Goal: Information Seeking & Learning: Learn about a topic

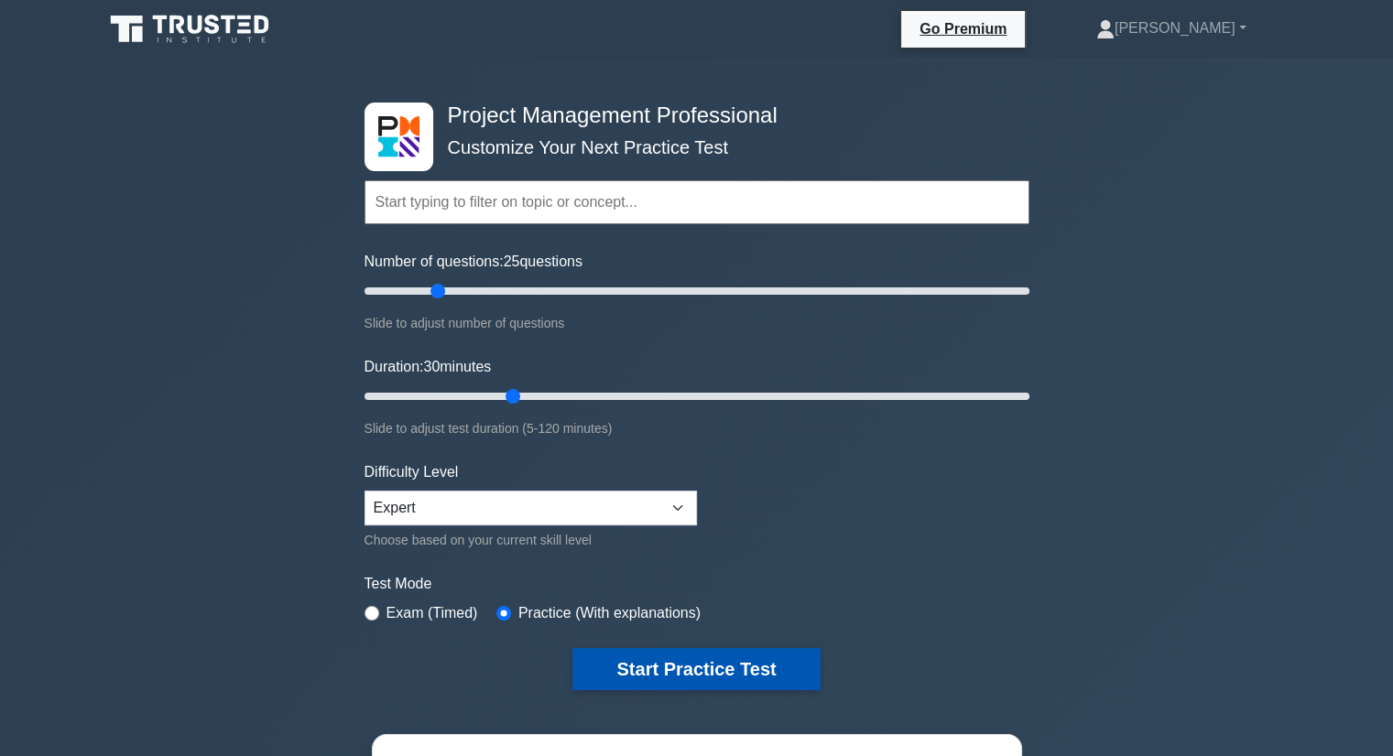
click at [692, 663] on button "Start Practice Test" at bounding box center [695, 669] width 247 height 42
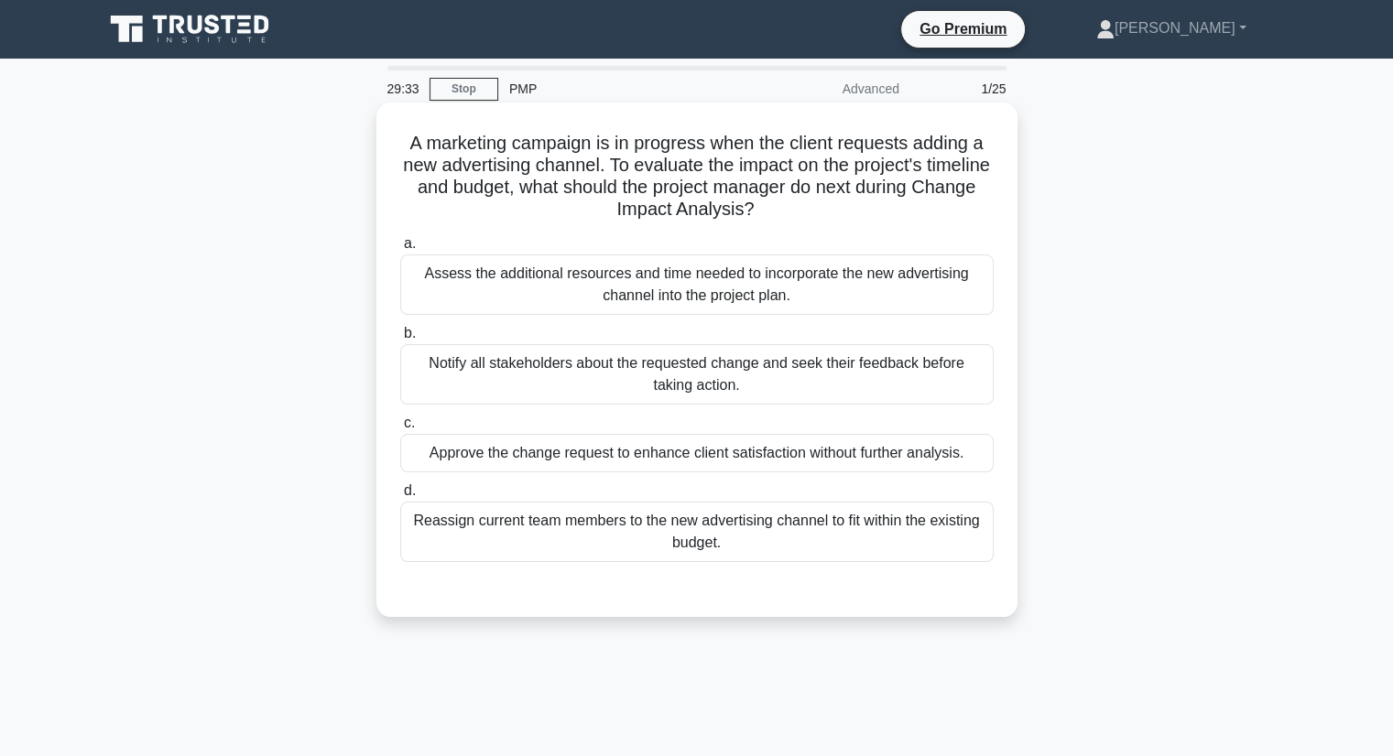
click at [657, 280] on div "Assess the additional resources and time needed to incorporate the new advertis…" at bounding box center [696, 285] width 593 height 60
click at [400, 250] on input "a. Assess the additional resources and time needed to incorporate the new adver…" at bounding box center [400, 244] width 0 height 12
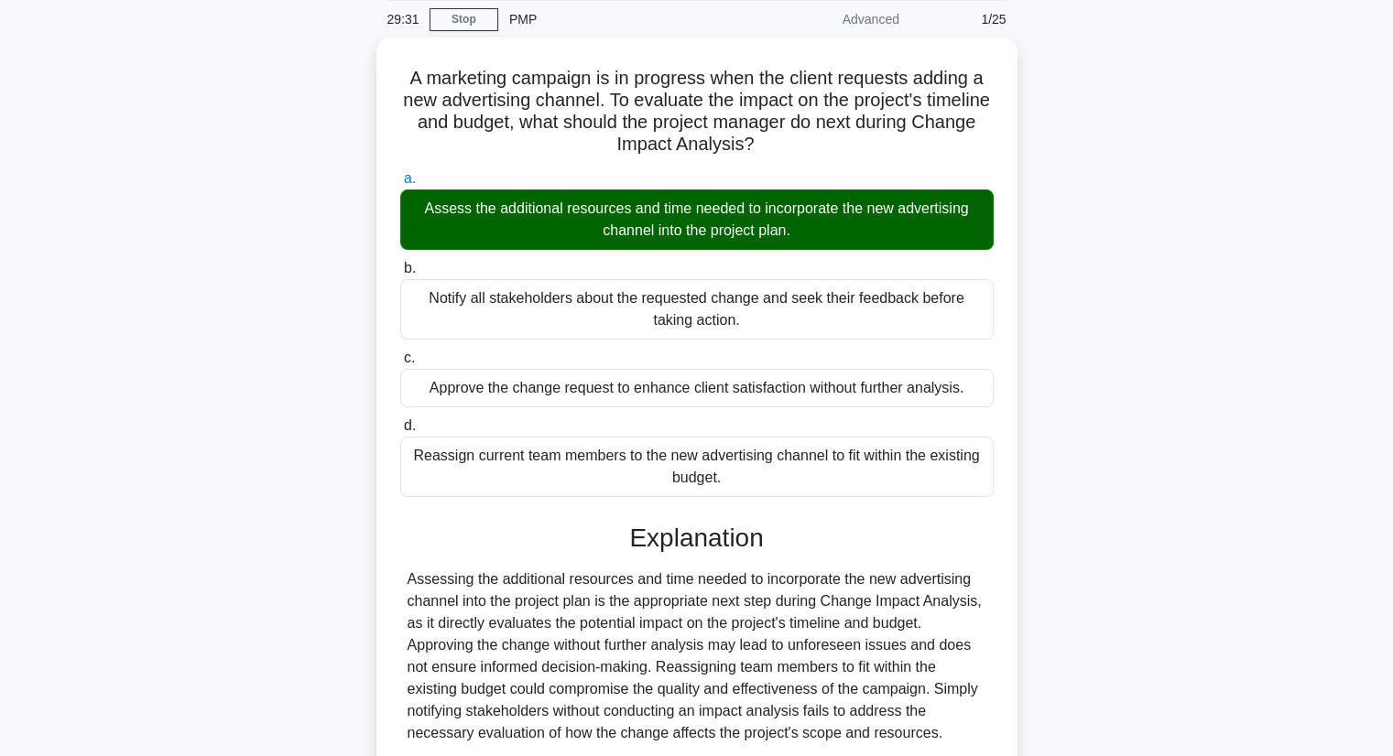
scroll to position [183, 0]
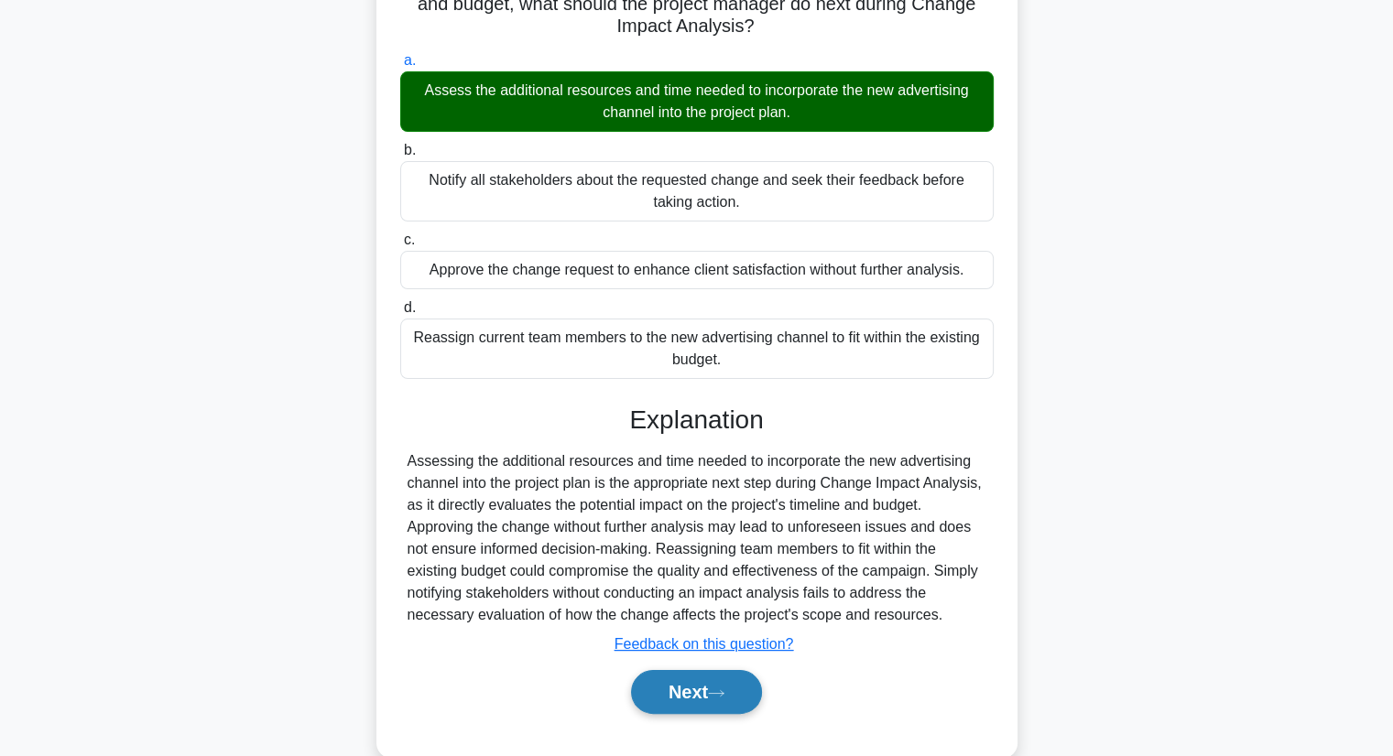
click at [689, 684] on button "Next" at bounding box center [696, 692] width 131 height 44
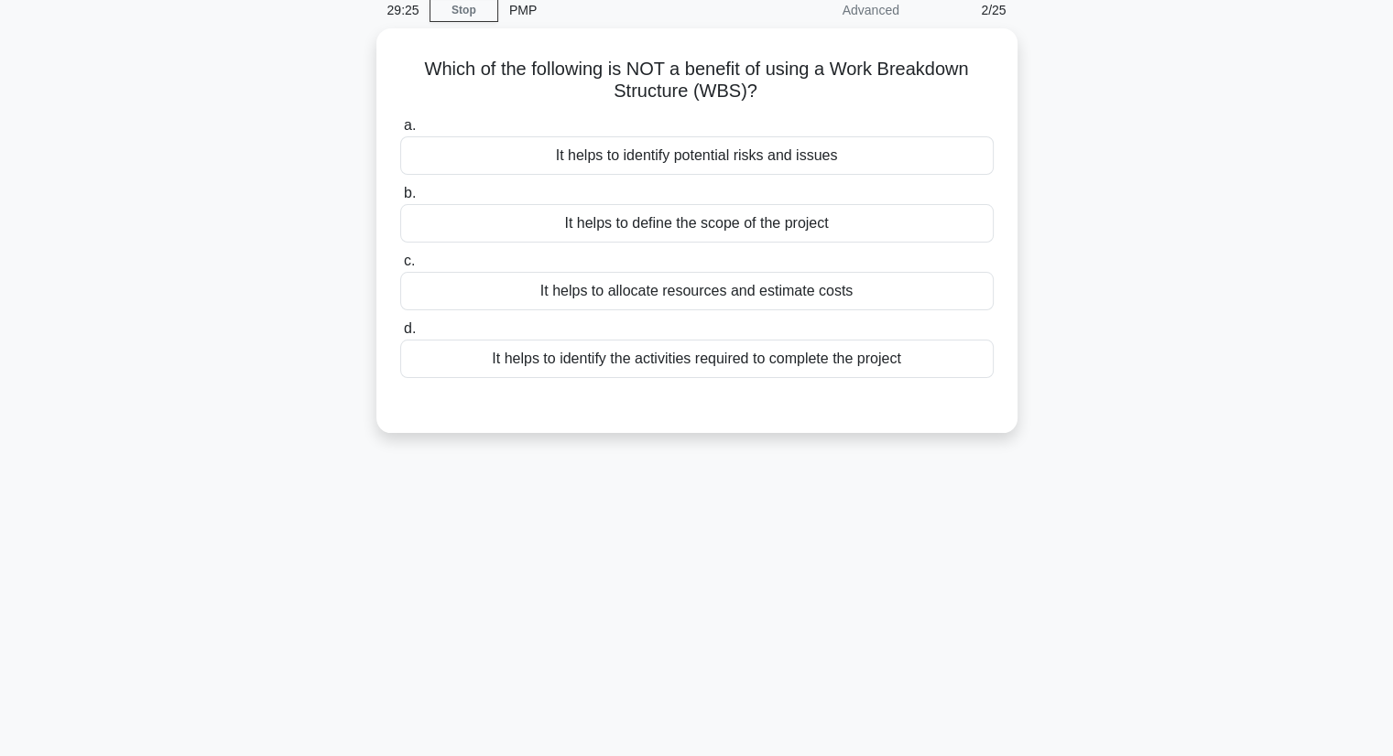
scroll to position [0, 0]
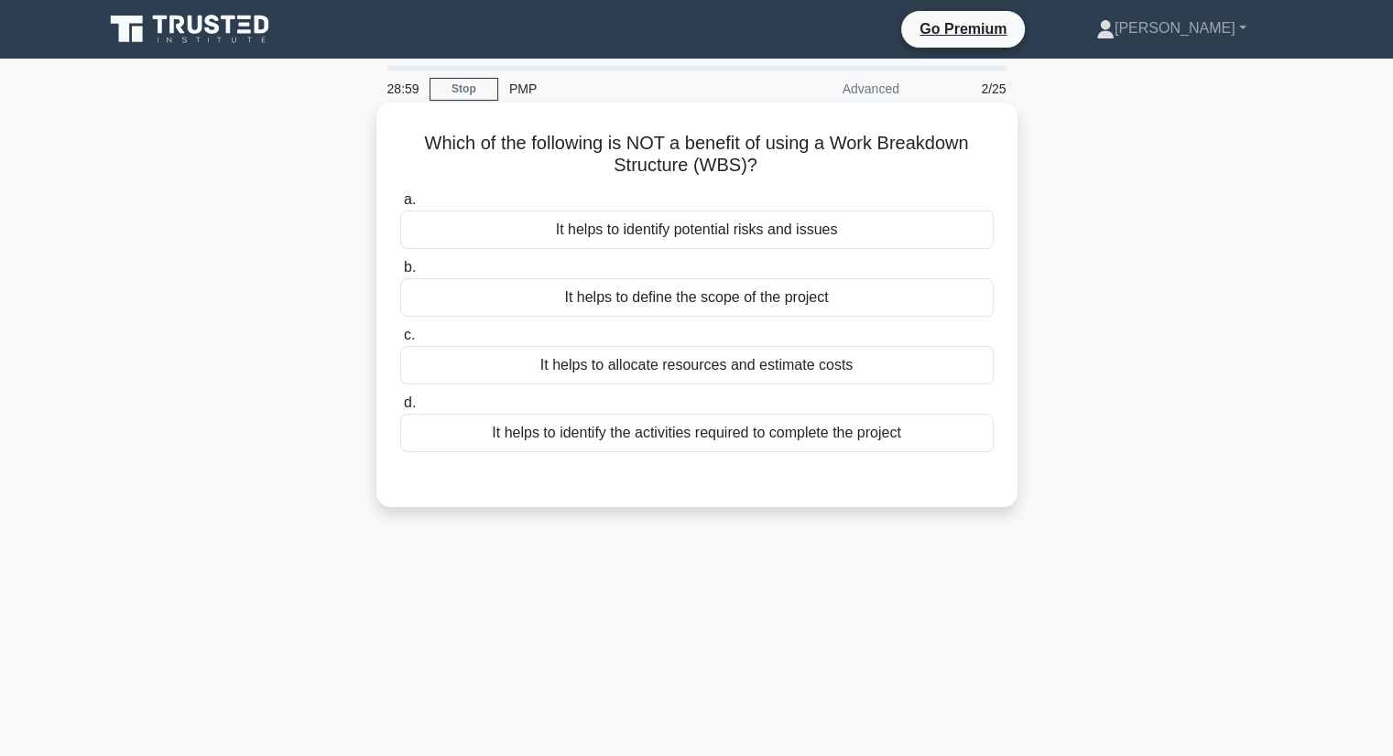
click at [736, 298] on div "It helps to define the scope of the project" at bounding box center [696, 297] width 593 height 38
click at [400, 274] on input "b. It helps to define the scope of the project" at bounding box center [400, 268] width 0 height 12
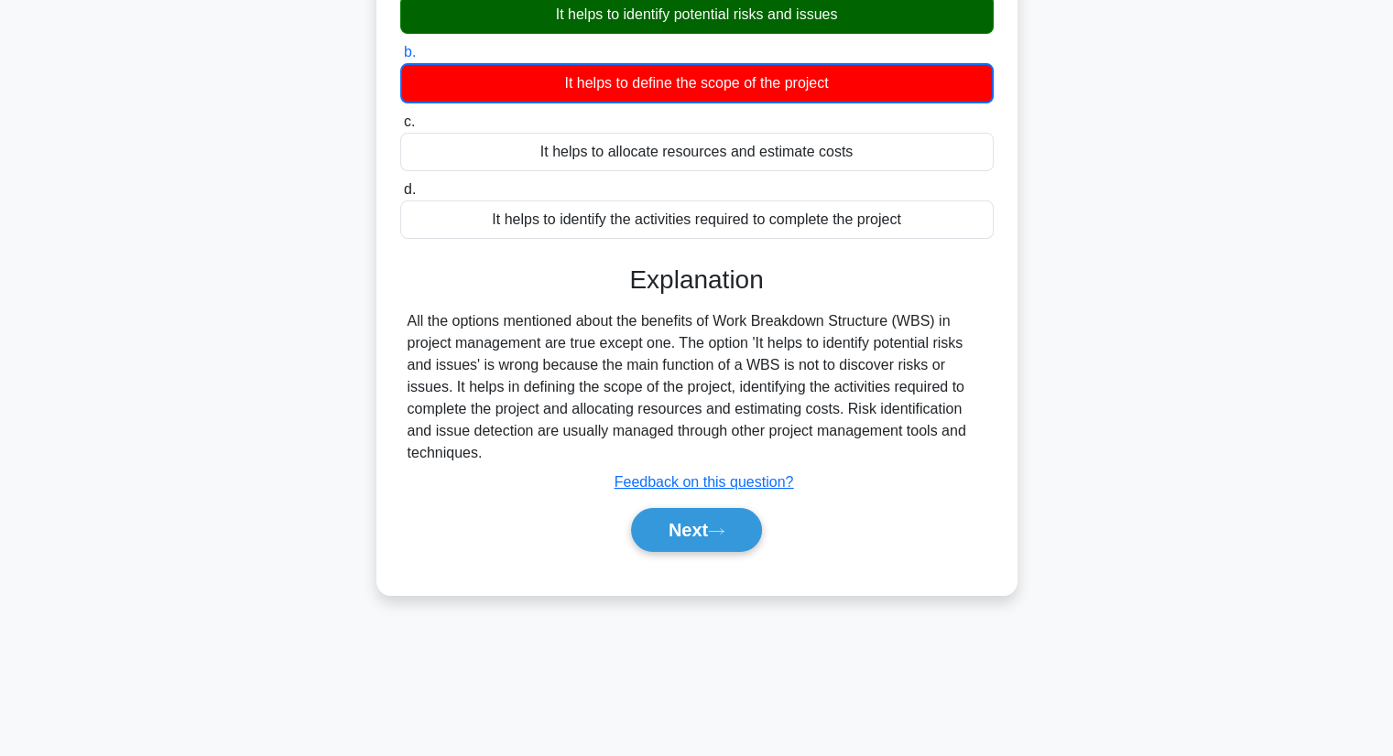
scroll to position [234, 0]
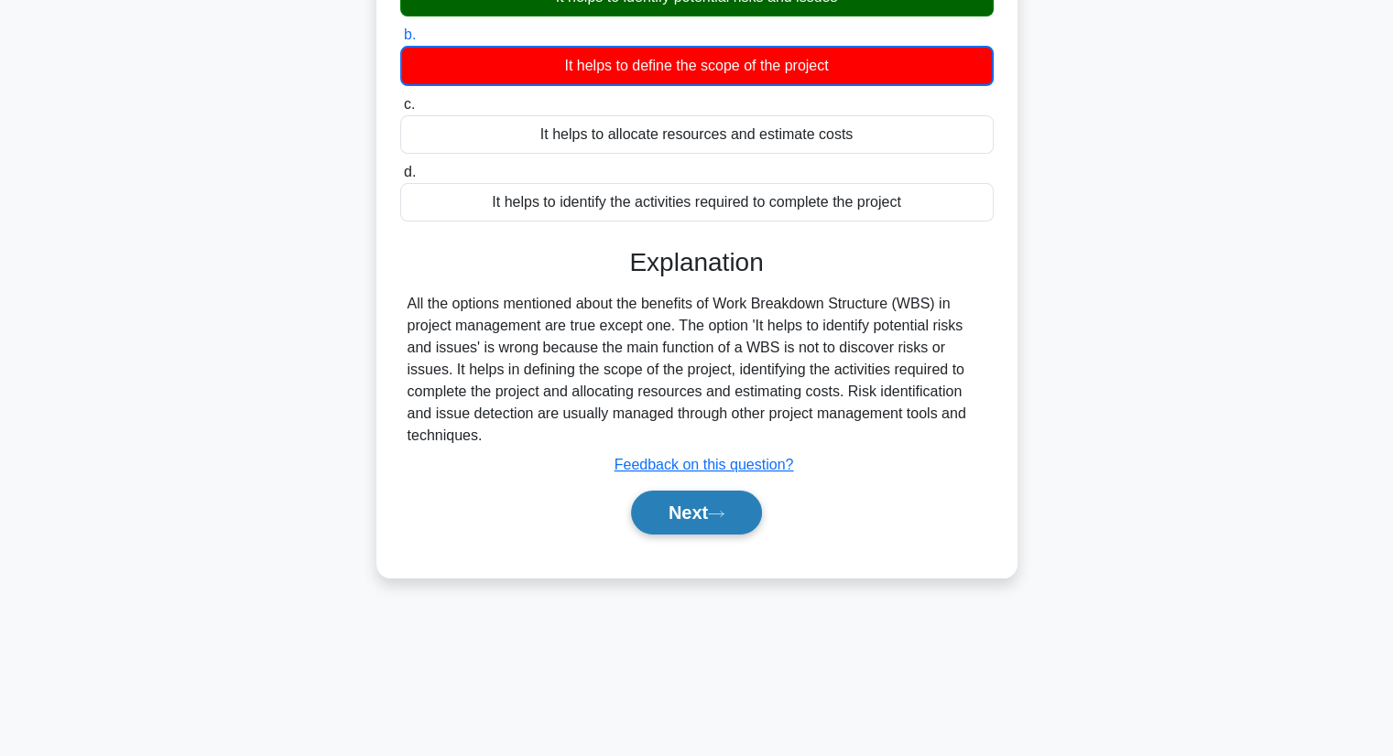
click at [724, 514] on icon at bounding box center [716, 514] width 16 height 10
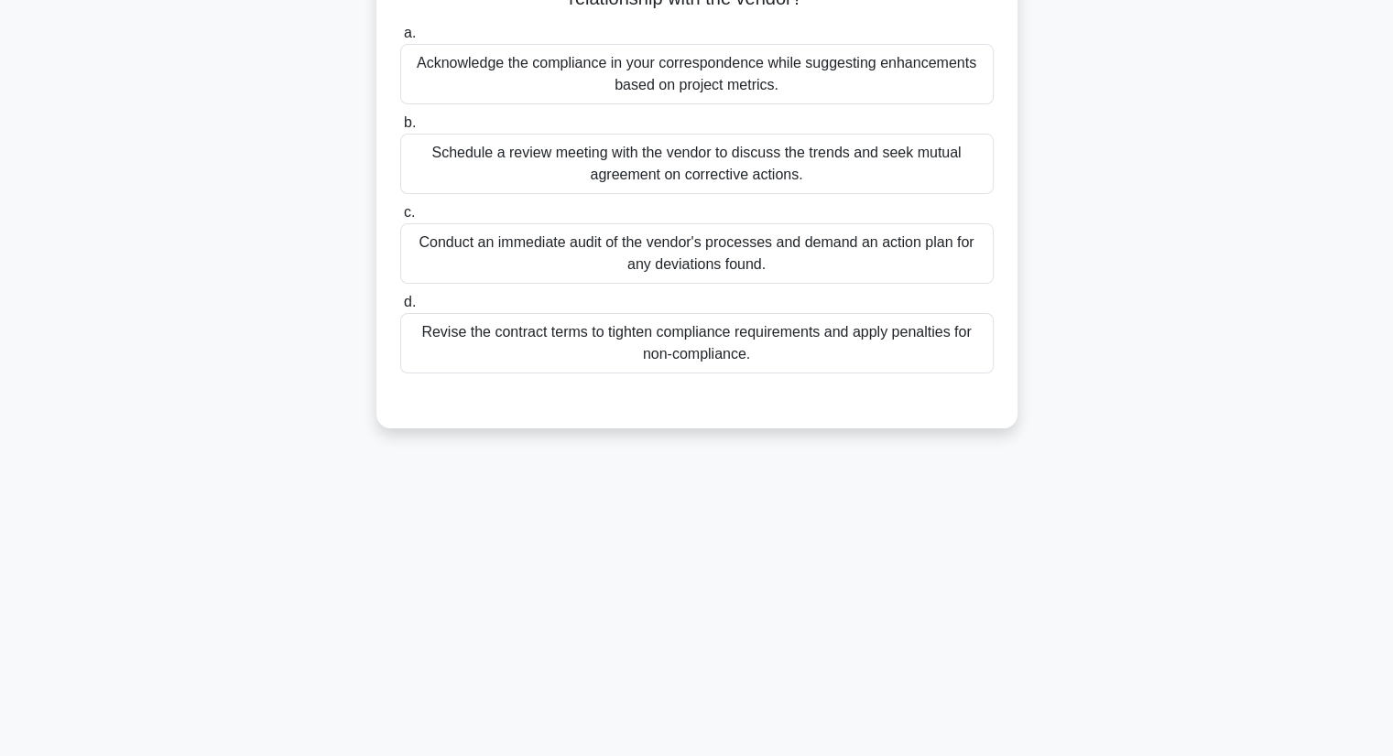
click at [681, 158] on div "Schedule a review meeting with the vendor to discuss the trends and seek mutual…" at bounding box center [696, 164] width 593 height 60
click at [400, 129] on input "b. Schedule a review meeting with the vendor to discuss the trends and seek mut…" at bounding box center [400, 123] width 0 height 12
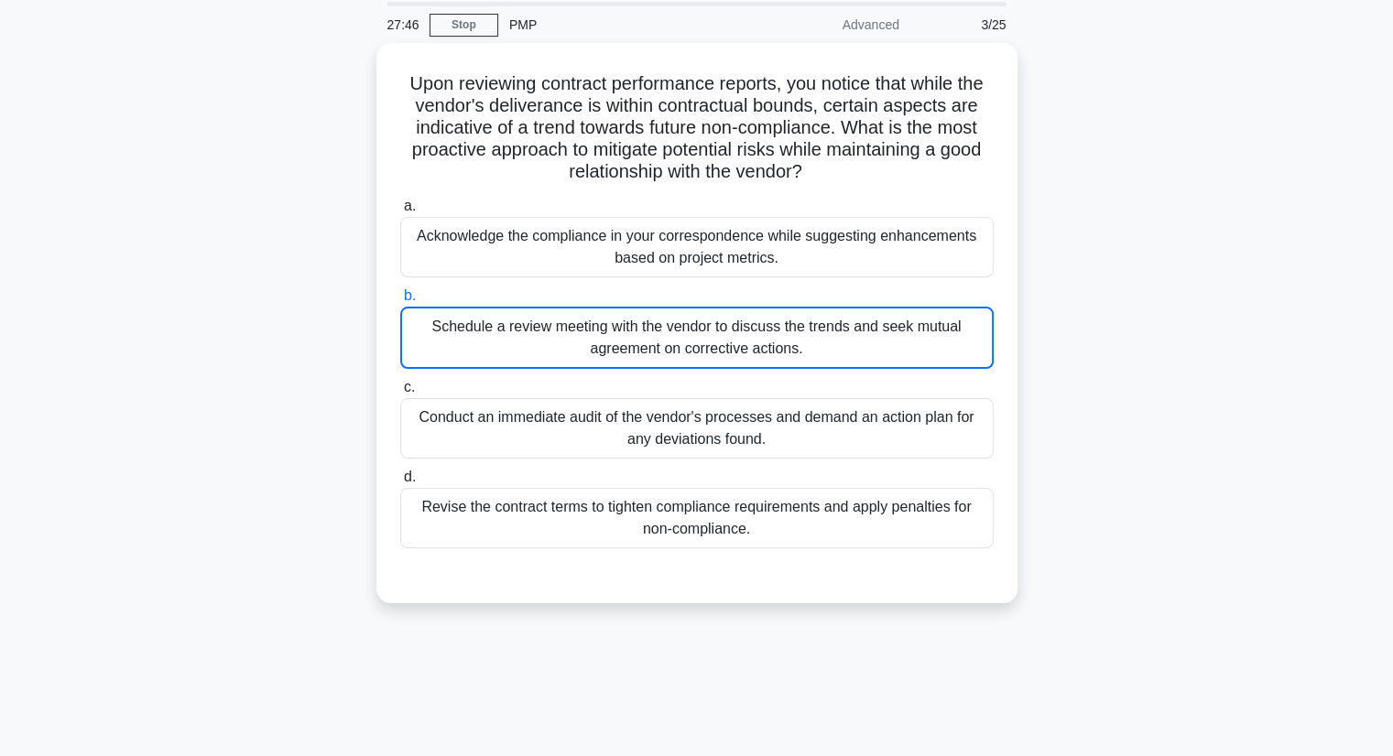
scroll to position [183, 0]
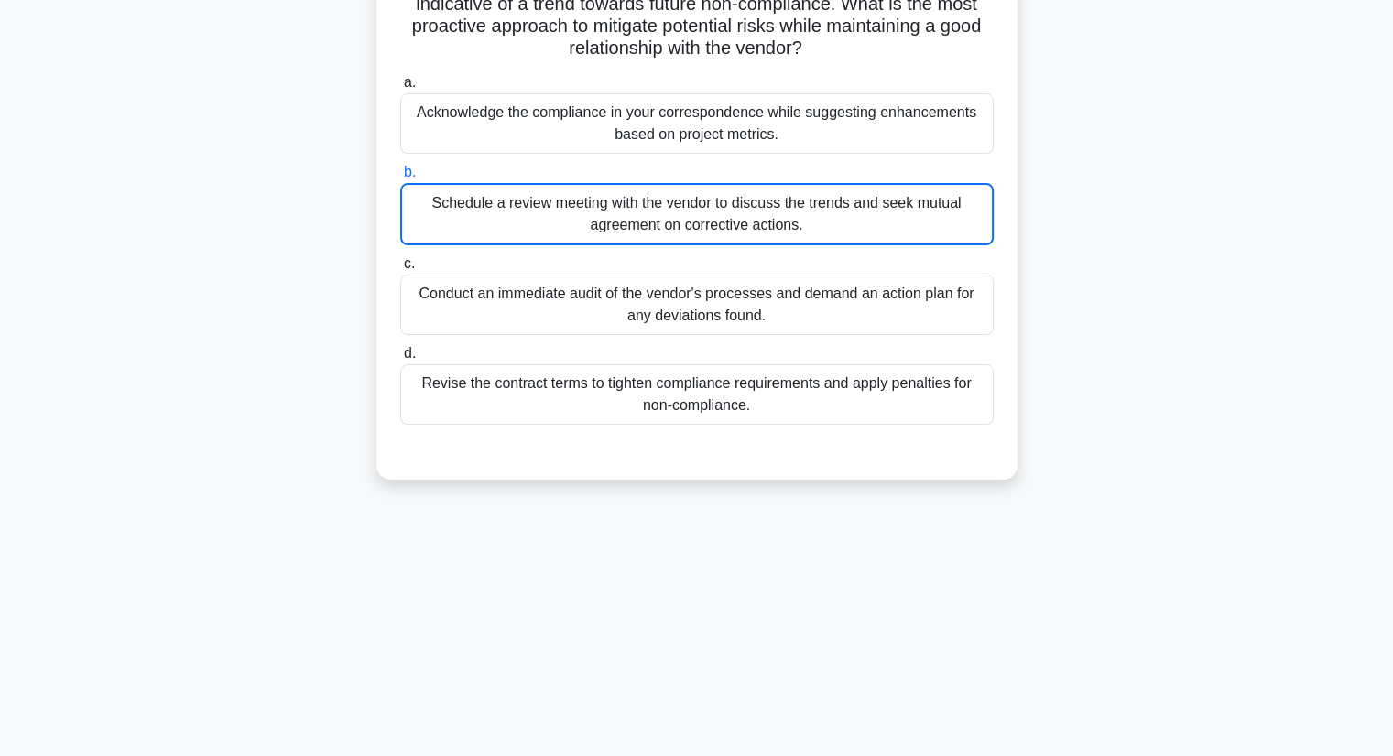
click at [604, 204] on div "Schedule a review meeting with the vendor to discuss the trends and seek mutual…" at bounding box center [696, 214] width 593 height 62
click at [400, 179] on input "b. Schedule a review meeting with the vendor to discuss the trends and seek mut…" at bounding box center [400, 173] width 0 height 12
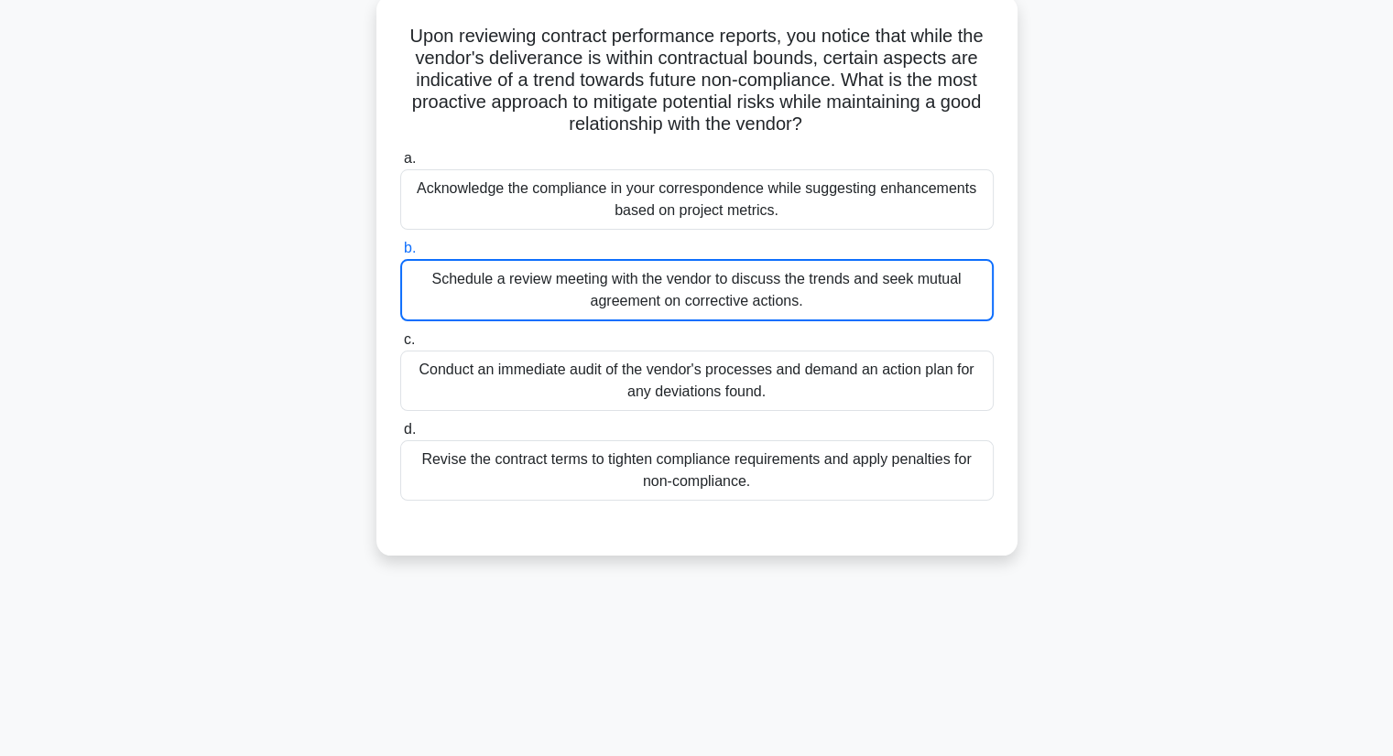
scroll to position [0, 0]
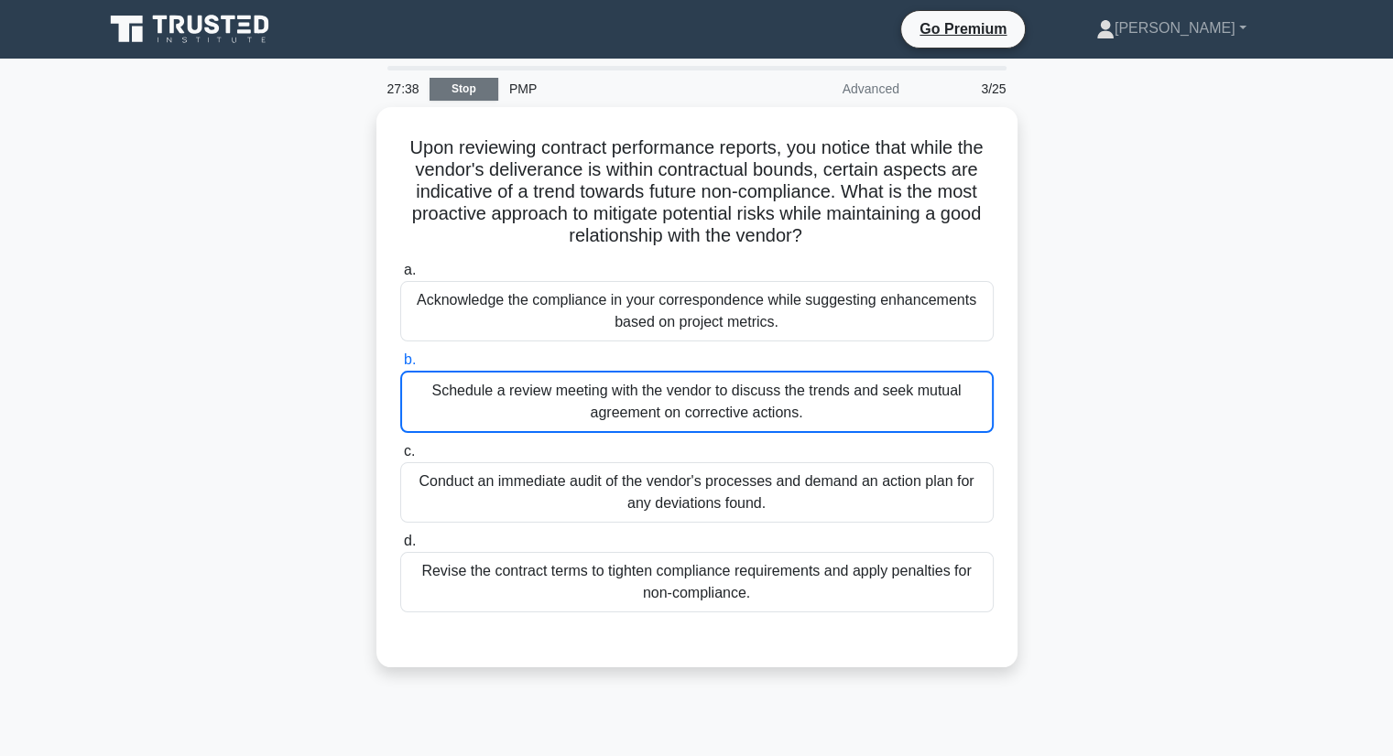
click at [473, 87] on link "Stop" at bounding box center [464, 89] width 69 height 23
click at [462, 89] on link "Stop" at bounding box center [464, 89] width 69 height 23
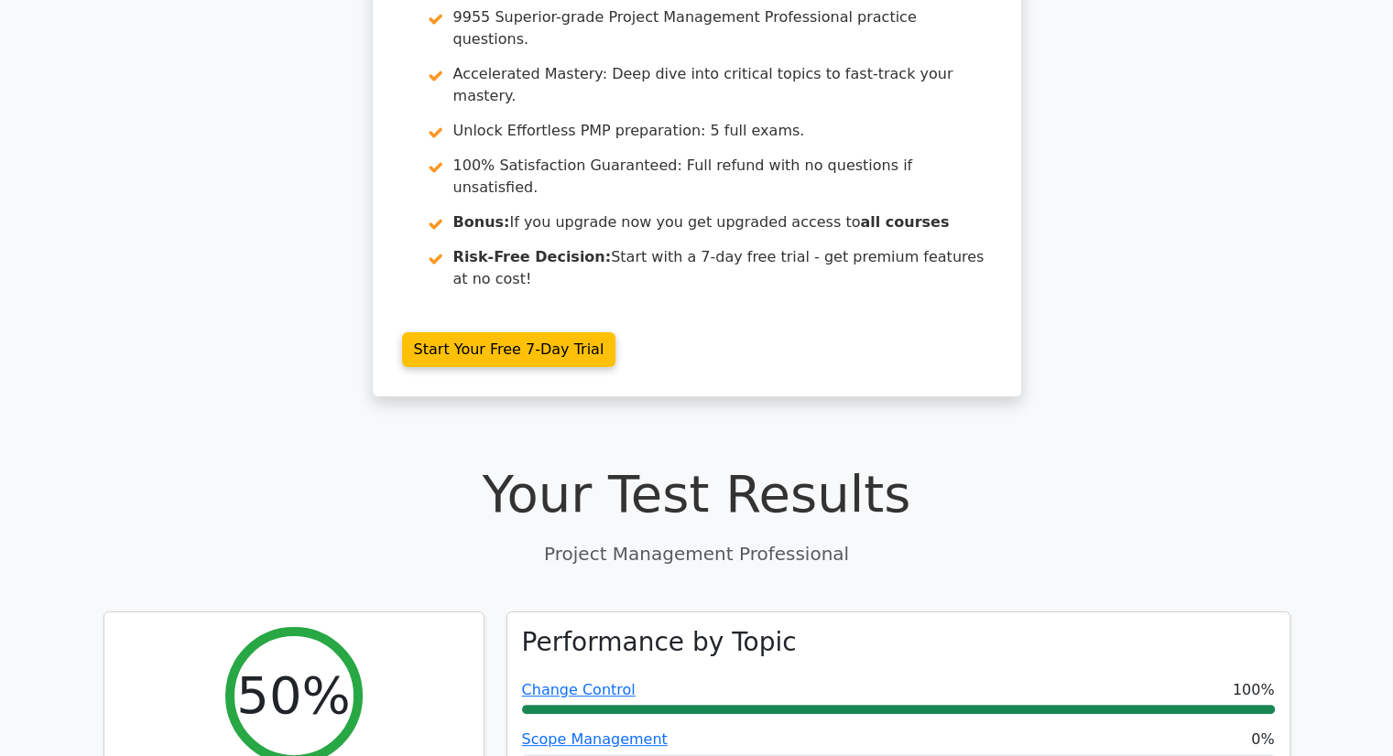
scroll to position [366, 0]
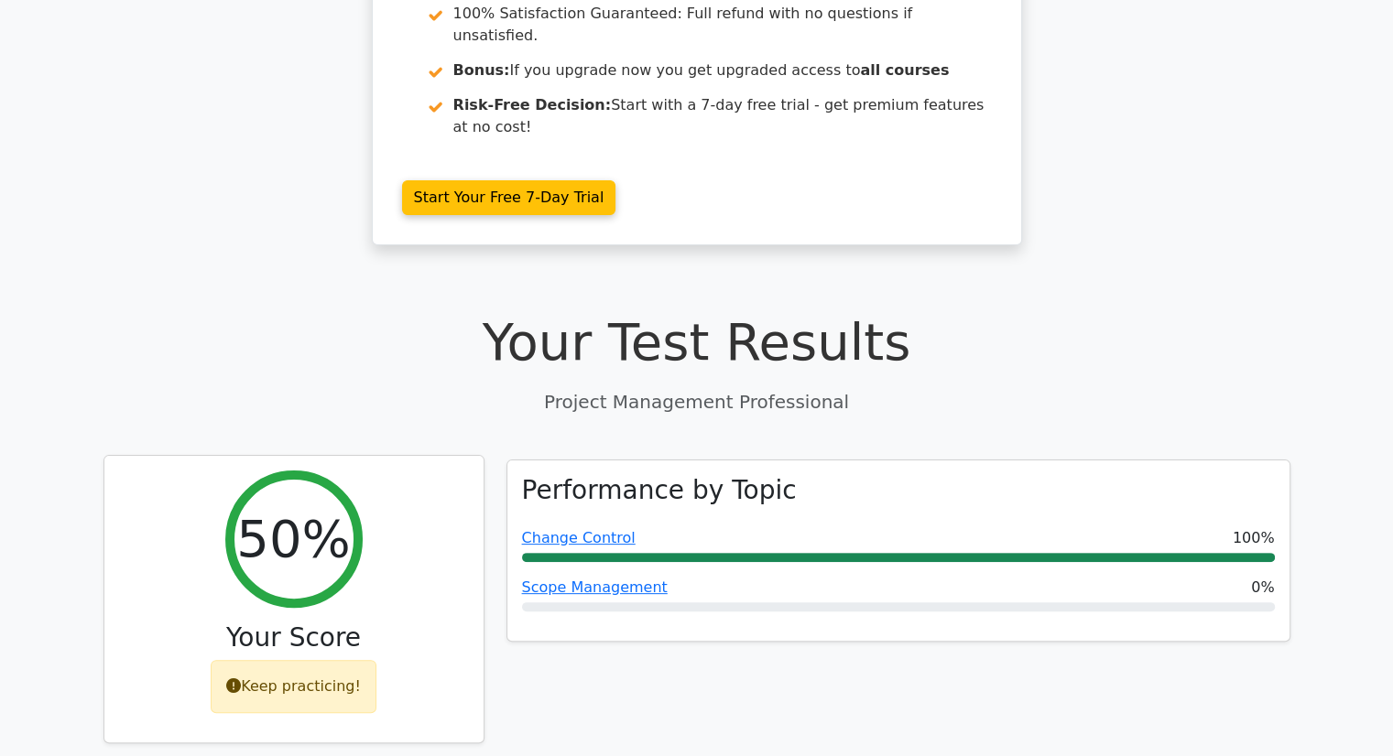
click at [267, 660] on div "Keep practicing!" at bounding box center [294, 686] width 166 height 53
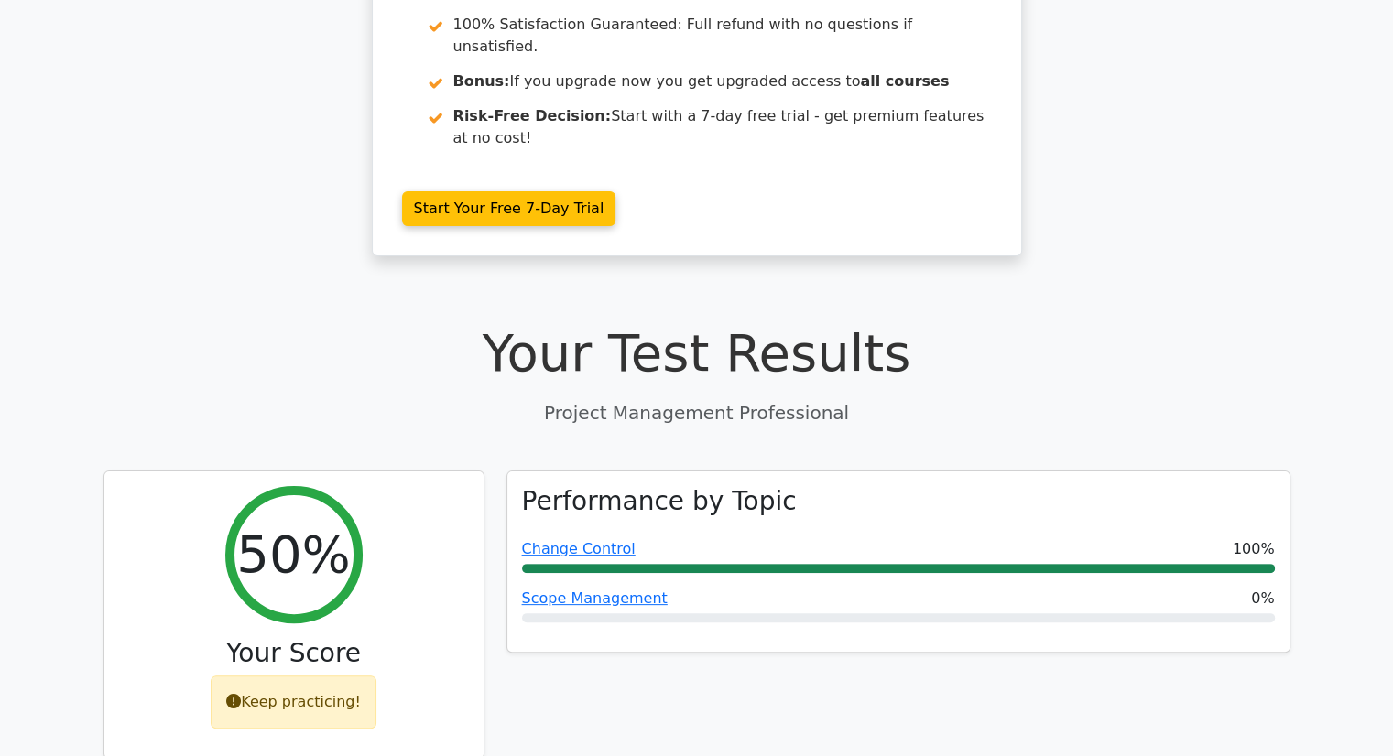
scroll to position [275, 0]
